Goal: Transaction & Acquisition: Purchase product/service

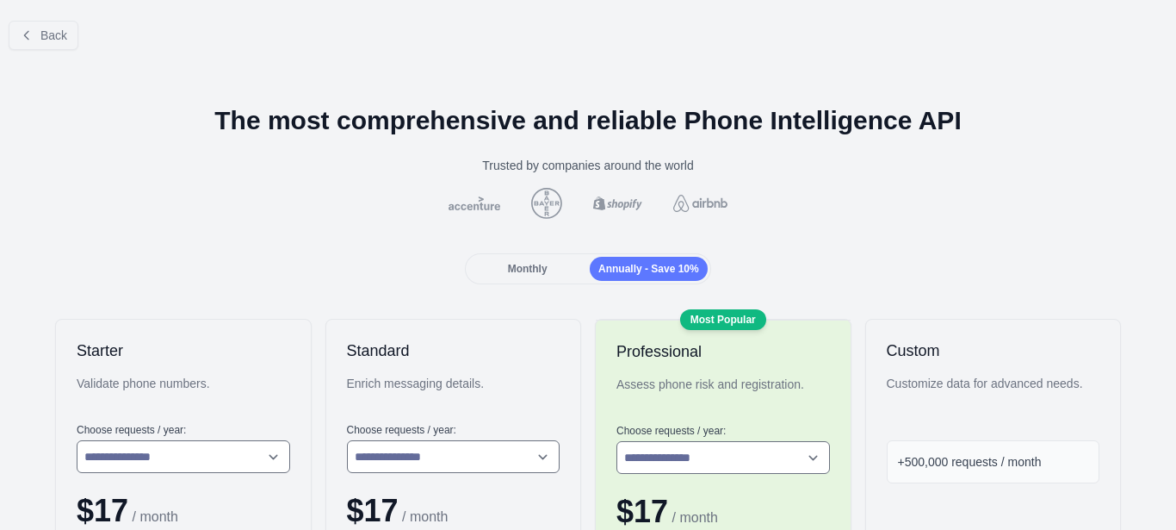
scroll to position [207, 0]
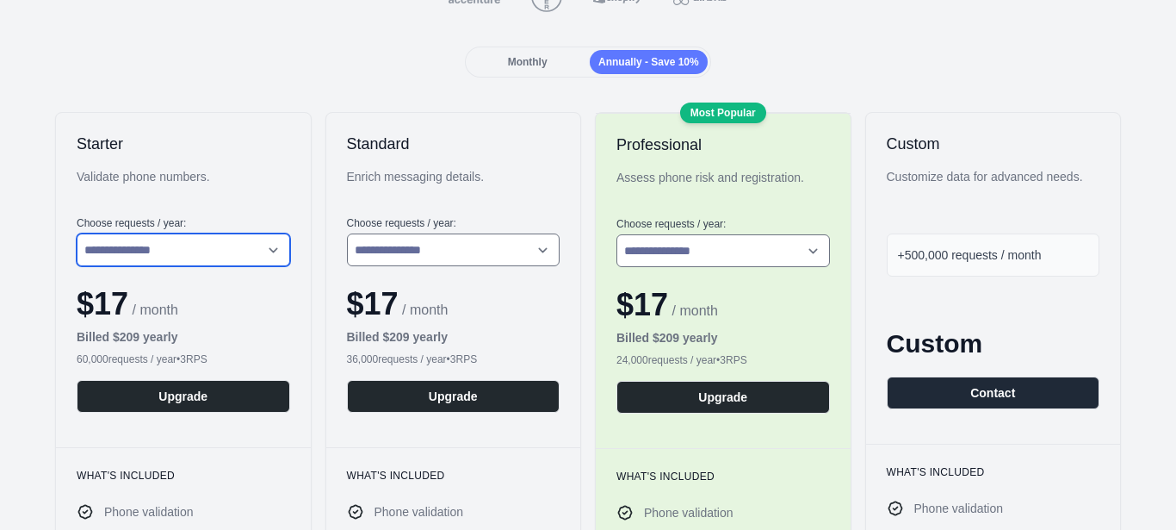
click at [271, 203] on div "**********" at bounding box center [183, 280] width 255 height 334
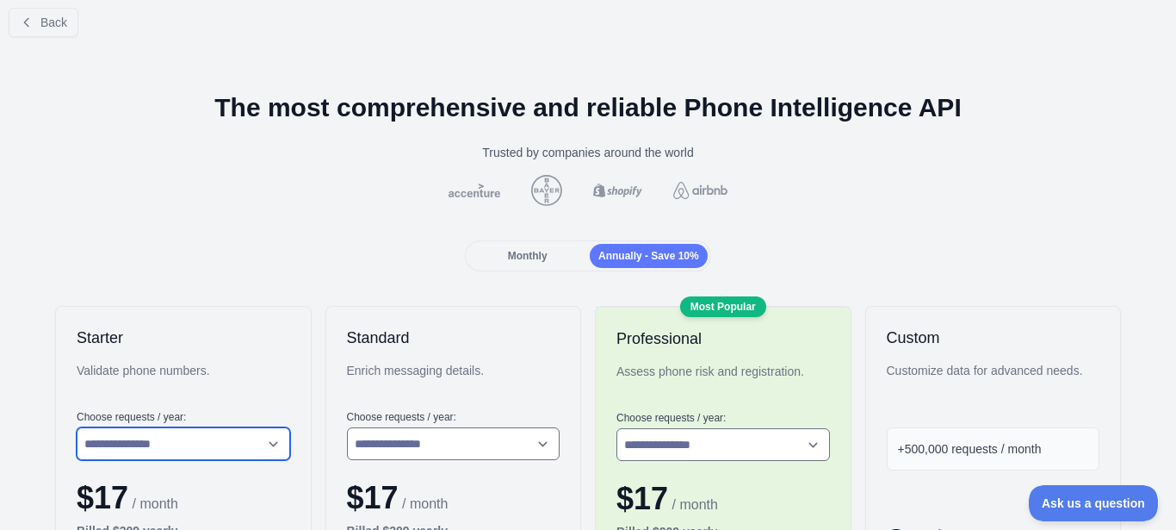
scroll to position [0, 0]
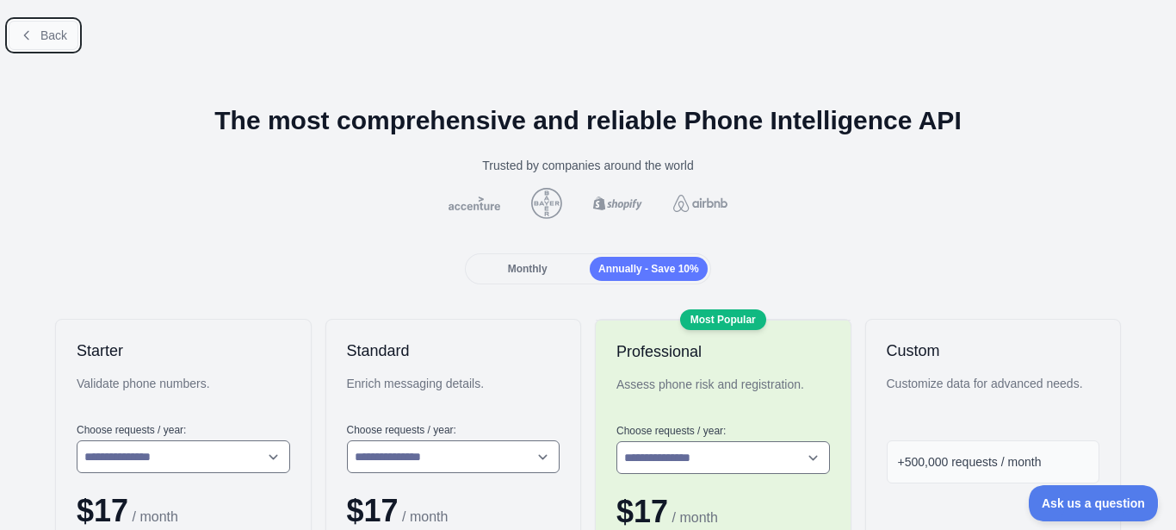
click at [27, 34] on icon at bounding box center [27, 35] width 14 height 14
